Goal: Navigation & Orientation: Understand site structure

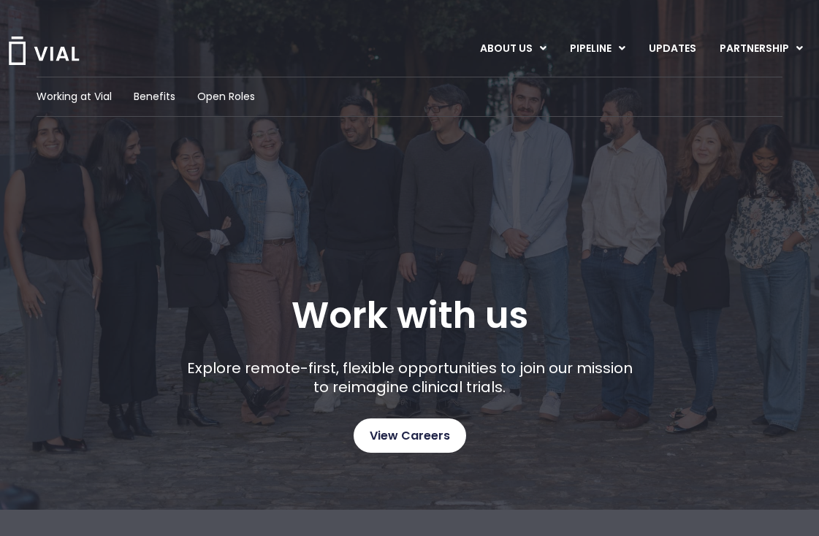
click at [419, 430] on span "View Careers" at bounding box center [410, 436] width 80 height 19
click at [243, 312] on div "Work with us Explore remote-first, flexible opportunities to join our mission t…" at bounding box center [409, 373] width 457 height 159
click at [164, 102] on span "Benefits" at bounding box center [155, 96] width 42 height 15
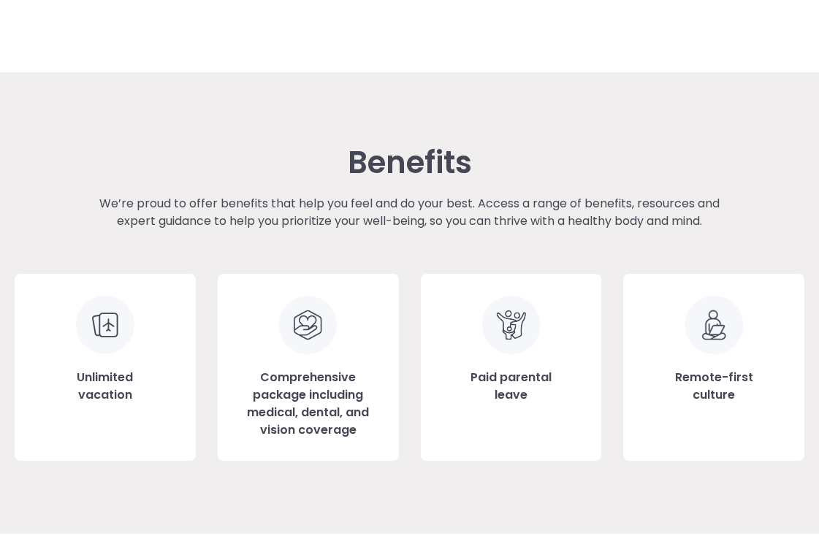
scroll to position [1543, 0]
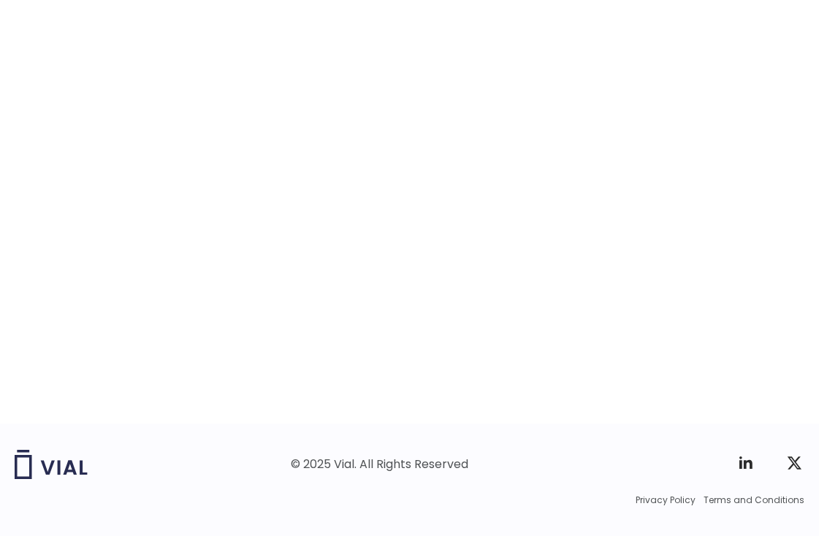
scroll to position [2345, 0]
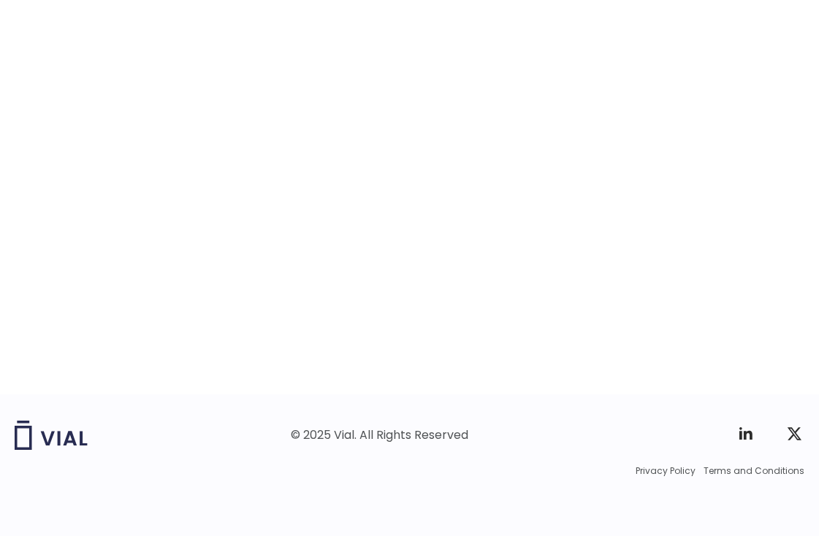
click at [99, 352] on div "career opportunities Explore our open roles" at bounding box center [410, 81] width 790 height 628
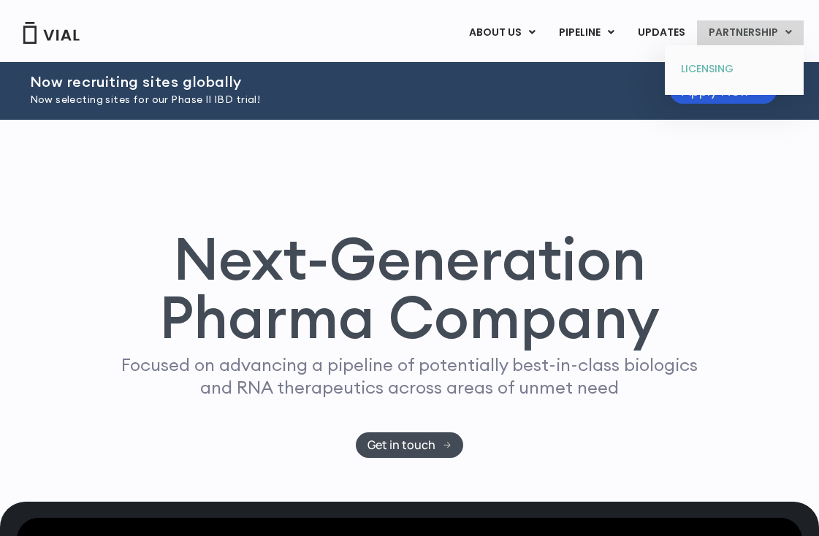
click at [720, 69] on link "LICENSING" at bounding box center [734, 69] width 128 height 23
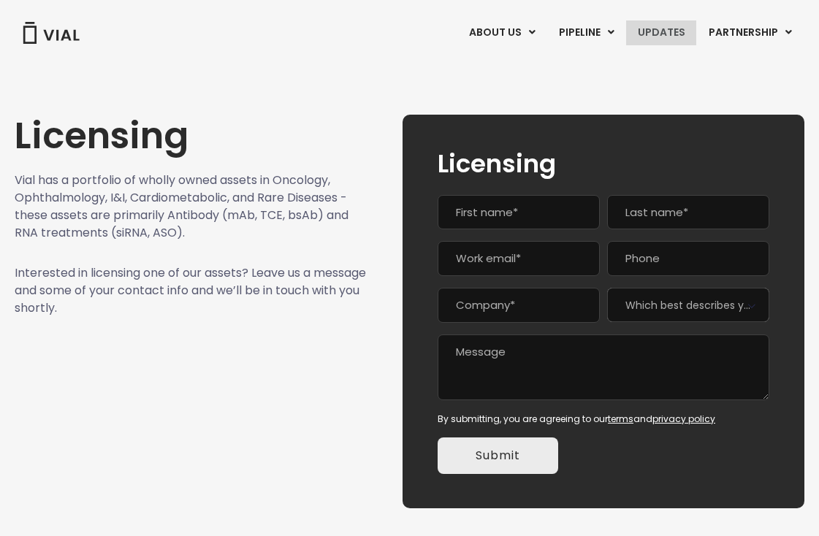
click at [661, 35] on link "UPDATES" at bounding box center [661, 32] width 70 height 25
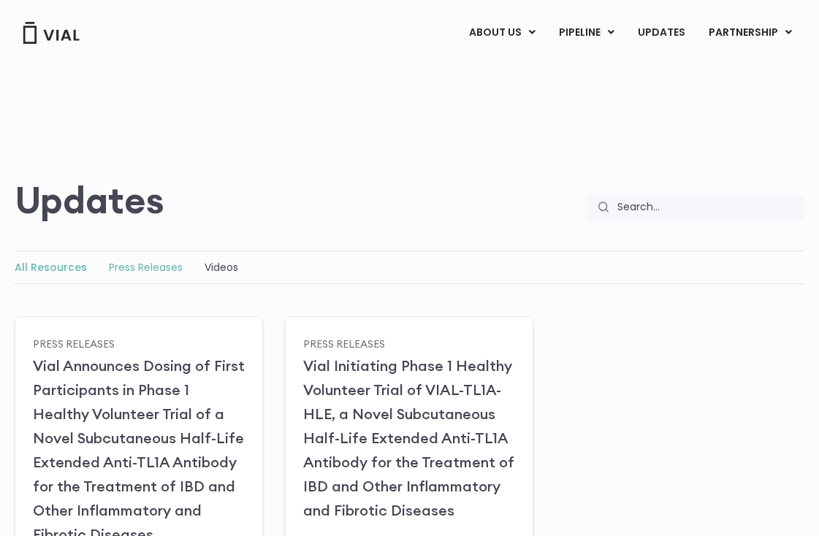
click at [133, 262] on link "Press Releases" at bounding box center [146, 267] width 74 height 15
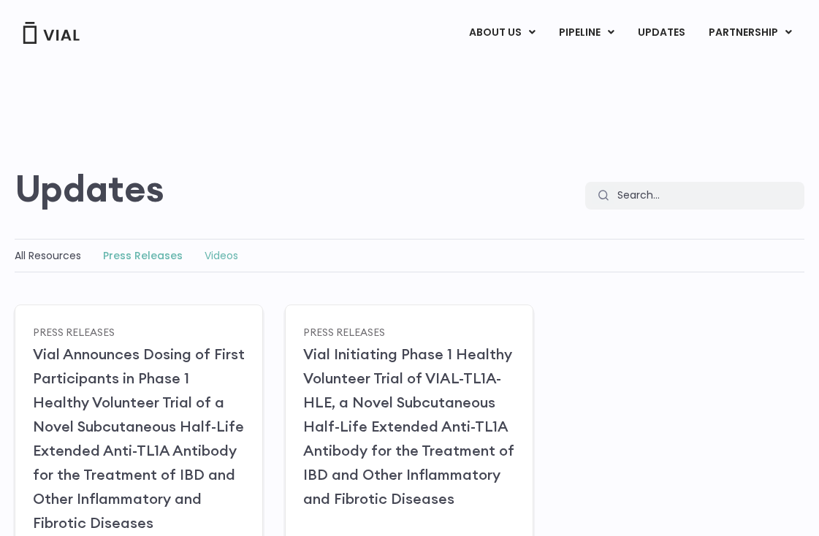
click at [226, 256] on link "Videos" at bounding box center [222, 255] width 34 height 15
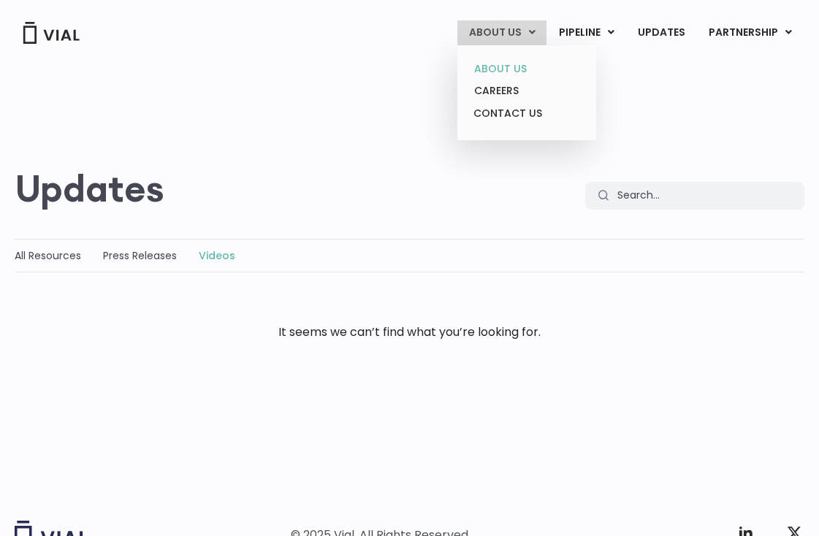
click at [495, 66] on link "ABOUT US" at bounding box center [526, 69] width 128 height 23
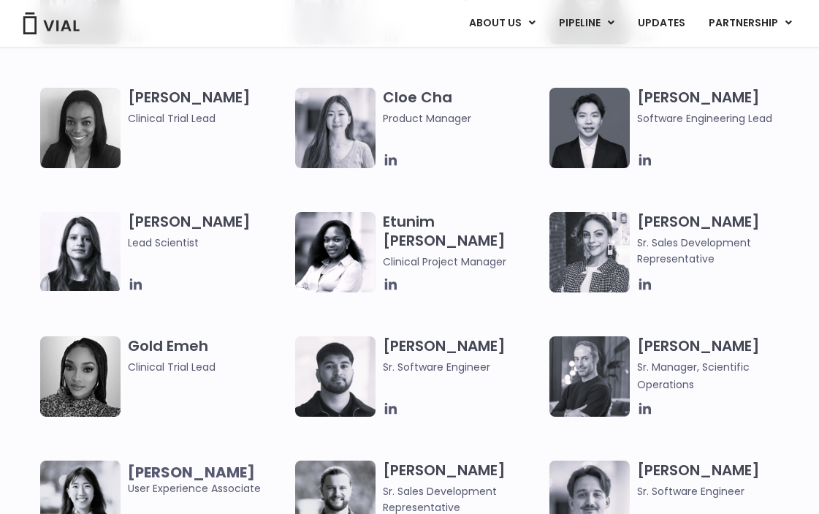
scroll to position [1900, 0]
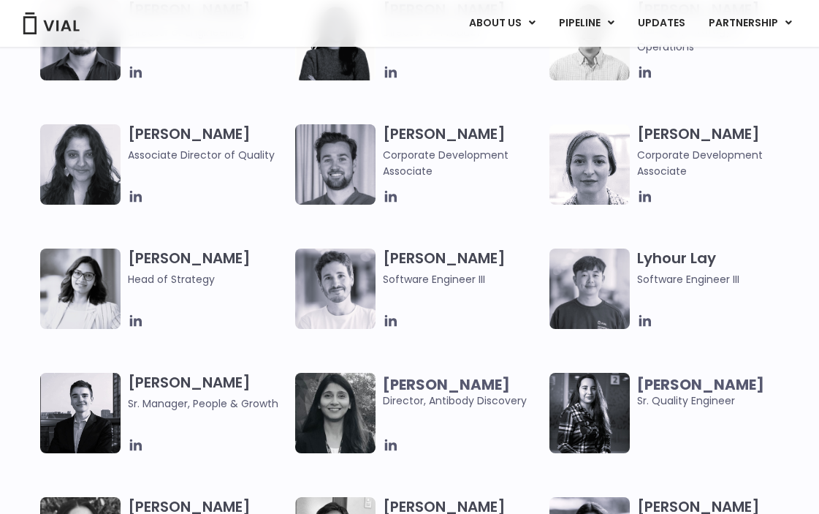
click at [216, 252] on h3 "[PERSON_NAME] Head of Strategy" at bounding box center [208, 267] width 160 height 39
click at [138, 319] on icon at bounding box center [136, 321] width 16 height 16
click at [752, 259] on h3 "Lyhour Lay Software Engineer III" at bounding box center [717, 267] width 160 height 39
